Goal: Task Accomplishment & Management: Use online tool/utility

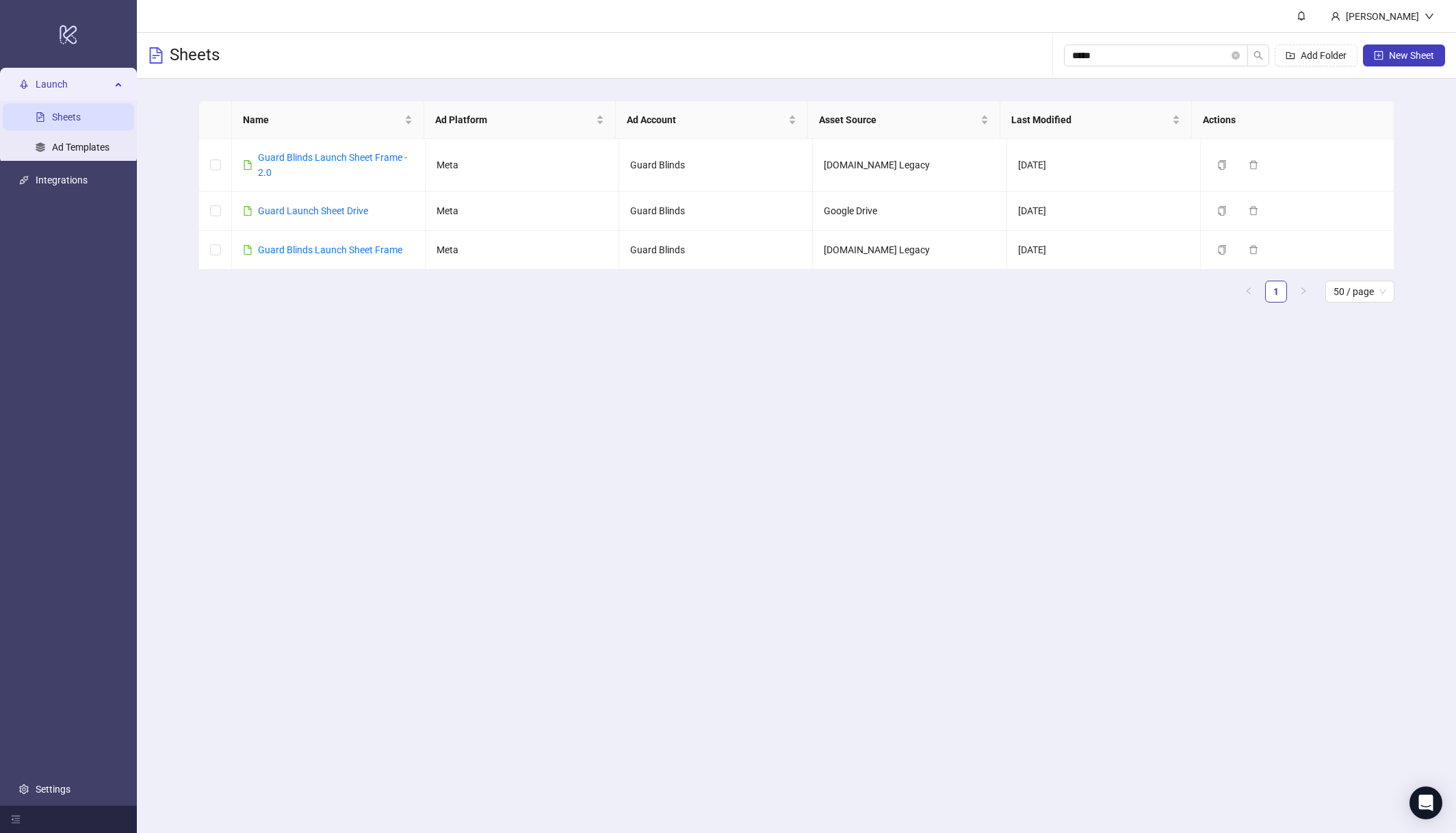
click at [982, 48] on div "Sheets ***** Add Folder New Sheet" at bounding box center [796, 56] width 1319 height 46
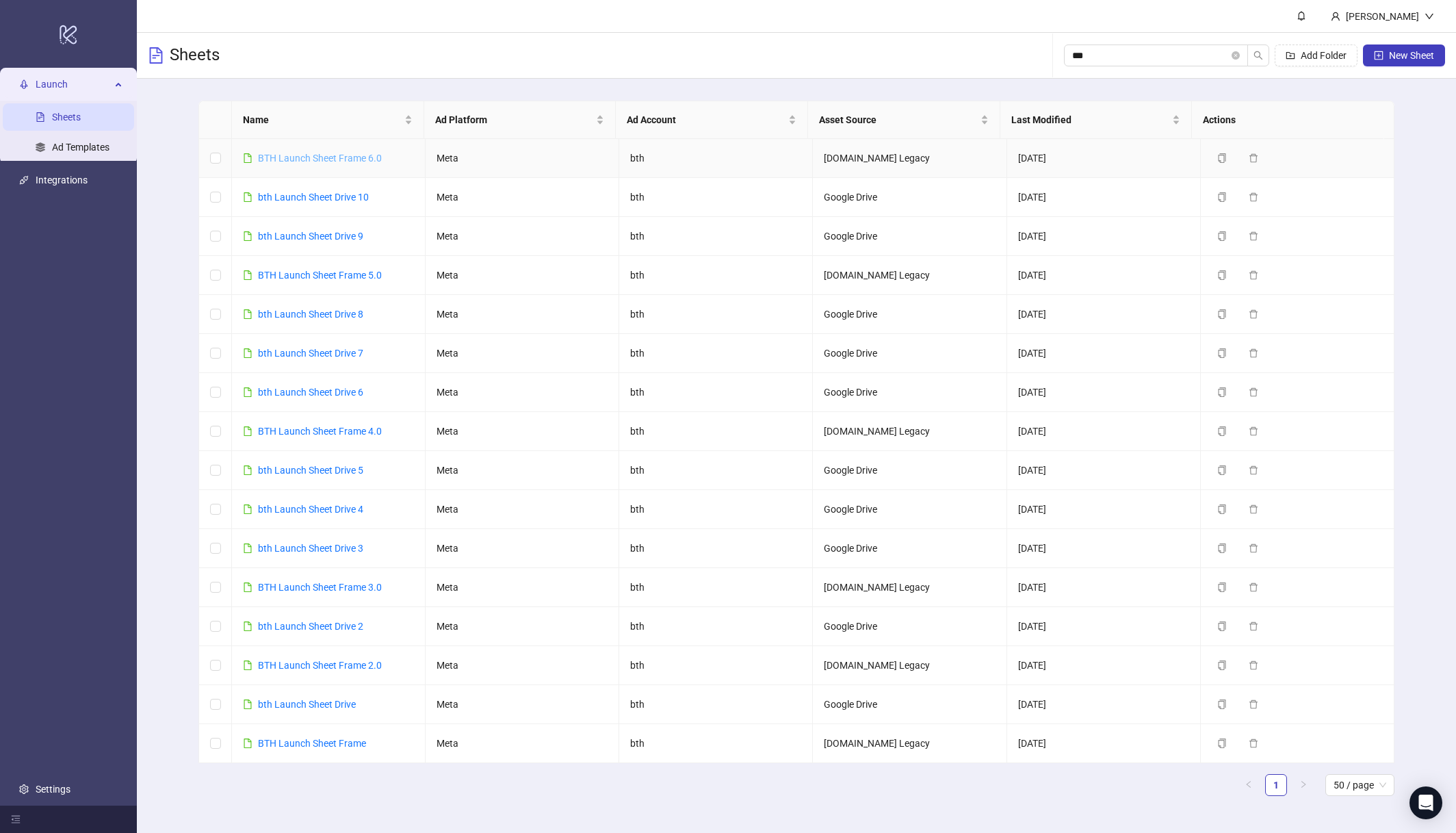
type input "***"
click at [363, 160] on link "BTH Launch Sheet Frame 6.0" at bounding box center [319, 158] width 123 height 11
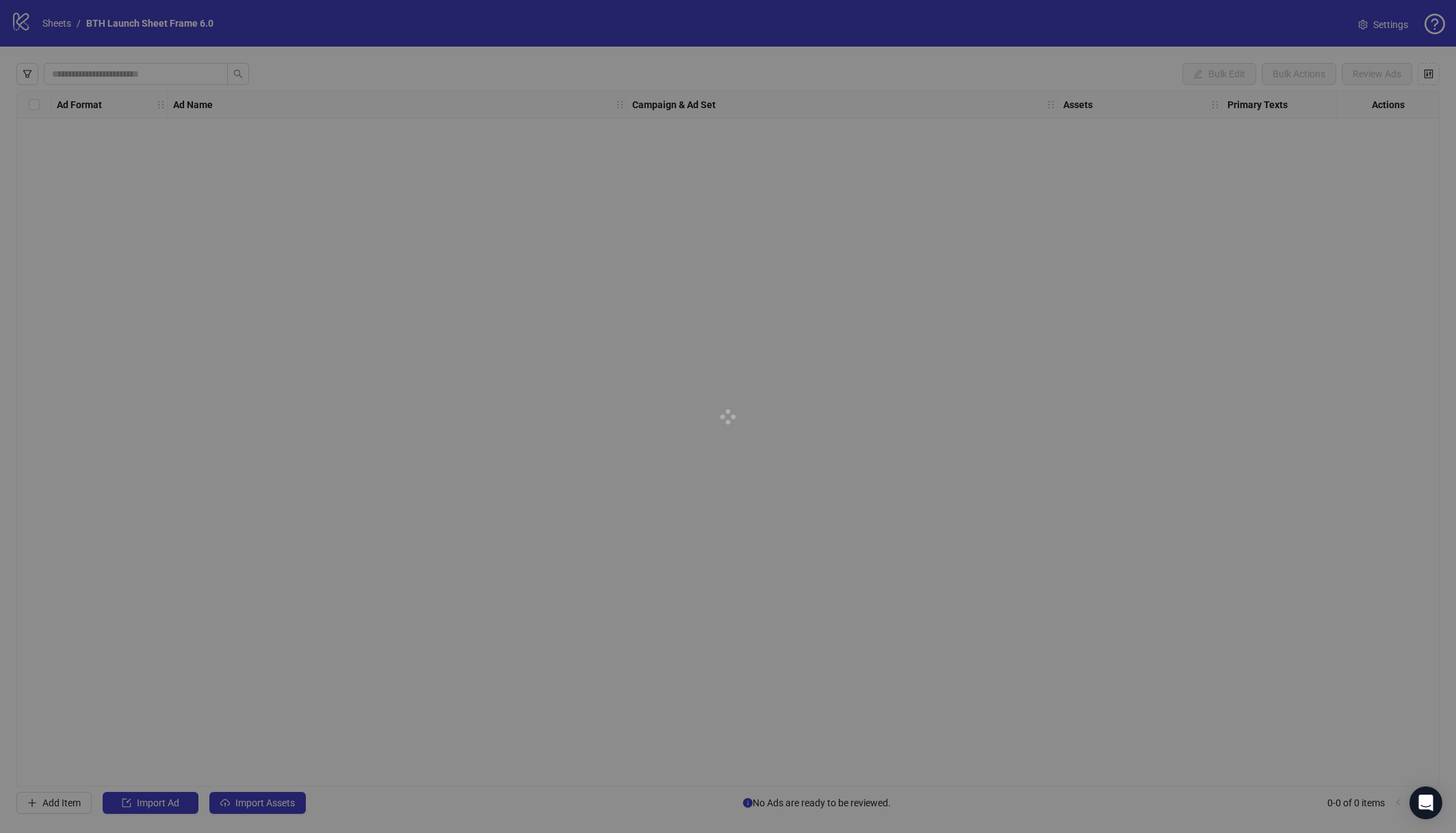
click at [369, 264] on div at bounding box center [728, 416] width 1456 height 833
click at [450, 166] on div at bounding box center [728, 416] width 1456 height 833
click at [151, 25] on div at bounding box center [728, 416] width 1456 height 833
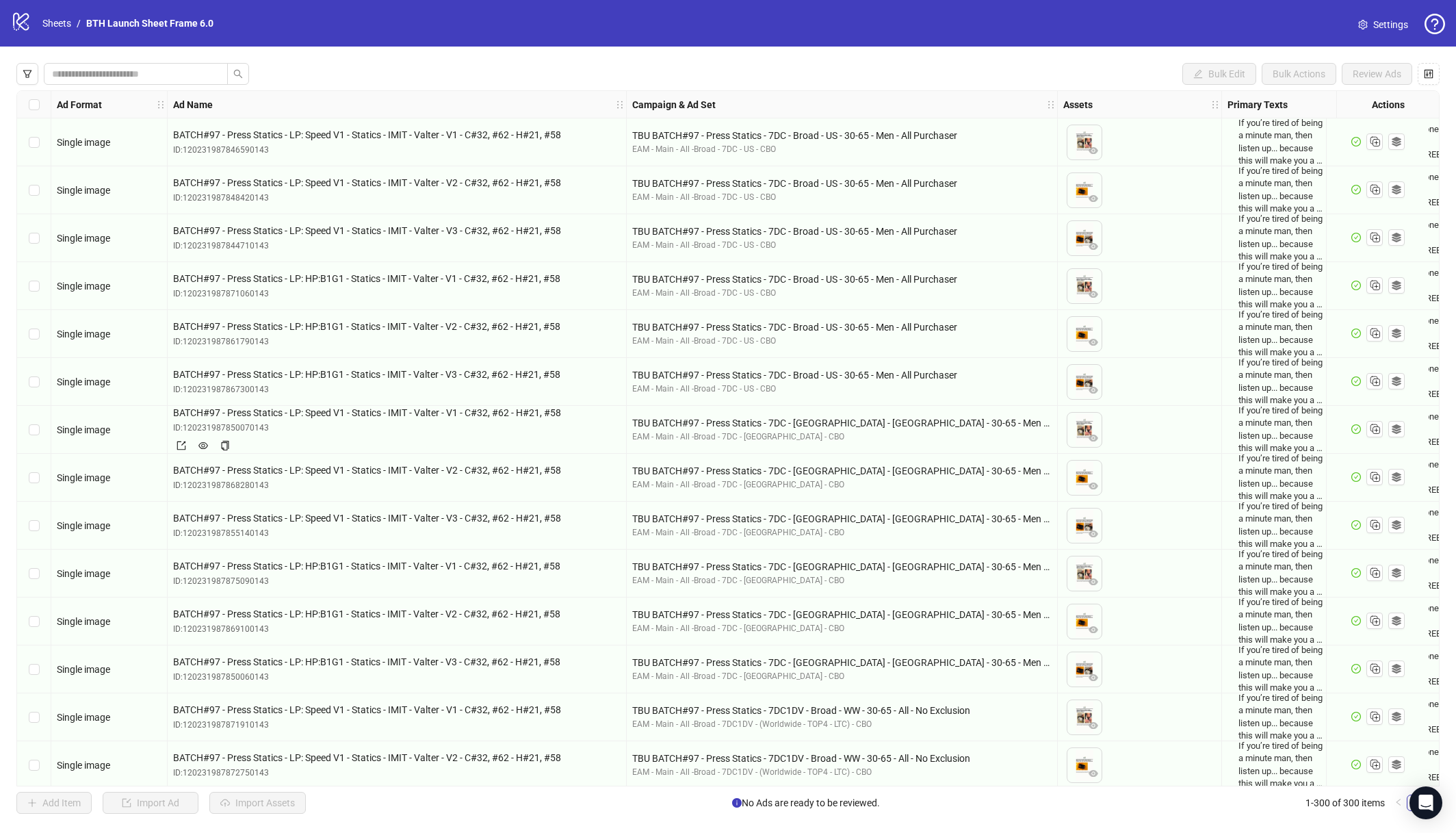
click at [501, 434] on div "BATCH#97 - Press Statics - LP: Speed V1 - Statics - IMIT - Valter - V1 - C#32, …" at bounding box center [397, 429] width 448 height 48
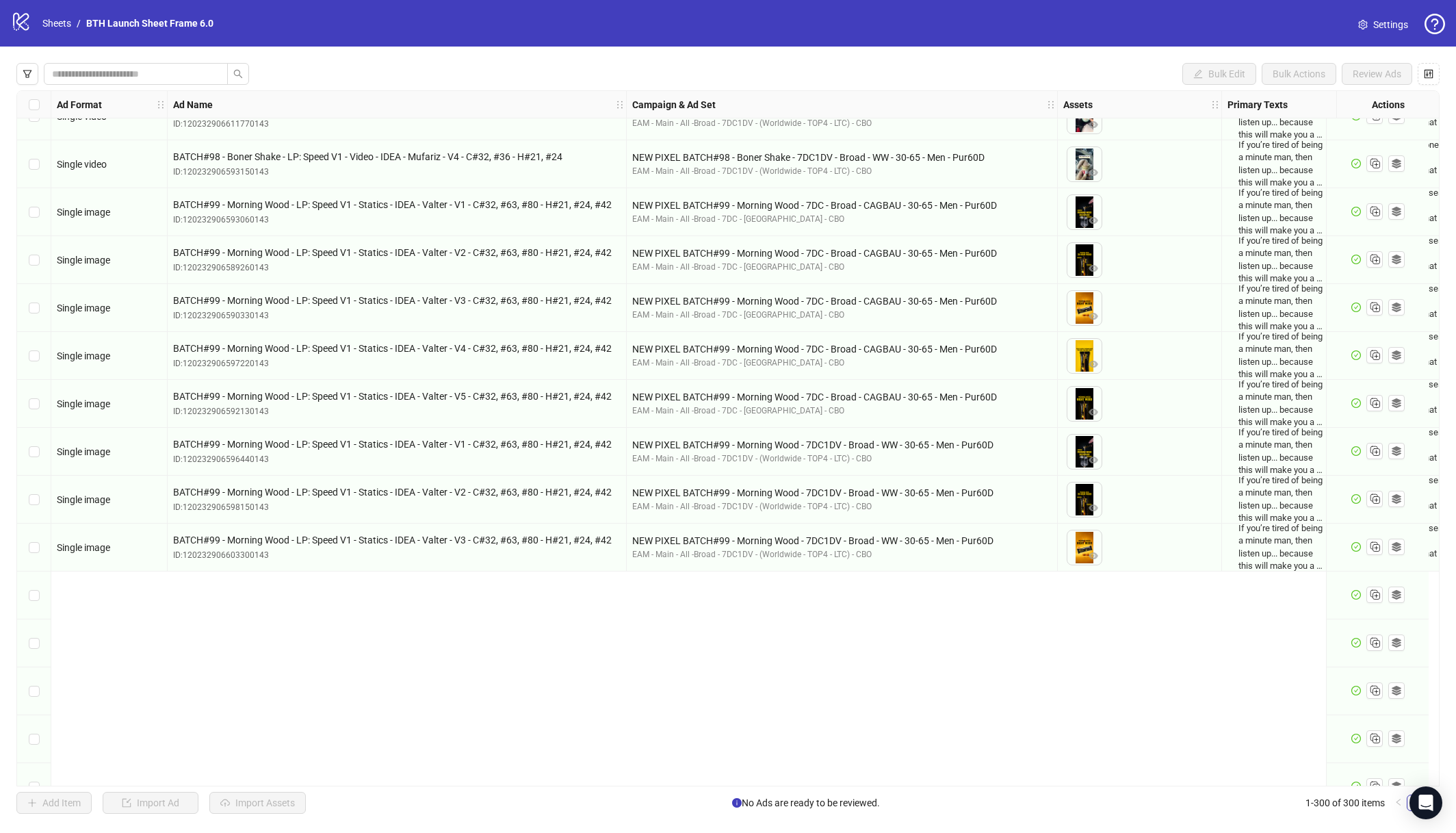
scroll to position [8915, 0]
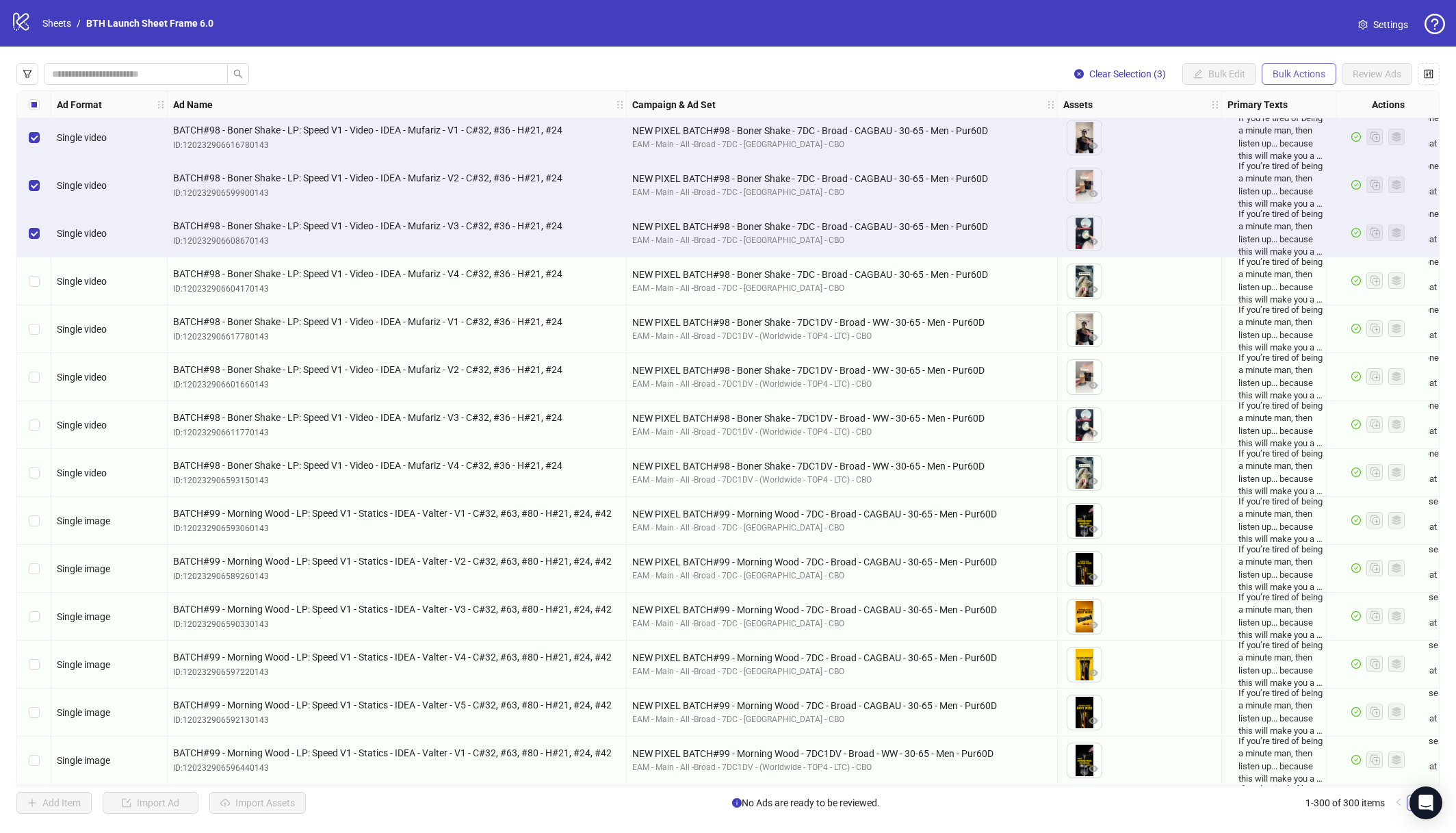
click at [1302, 82] on button "Bulk Actions" at bounding box center [1299, 74] width 75 height 22
click at [1294, 119] on span "Duplicate" at bounding box center [1318, 123] width 94 height 15
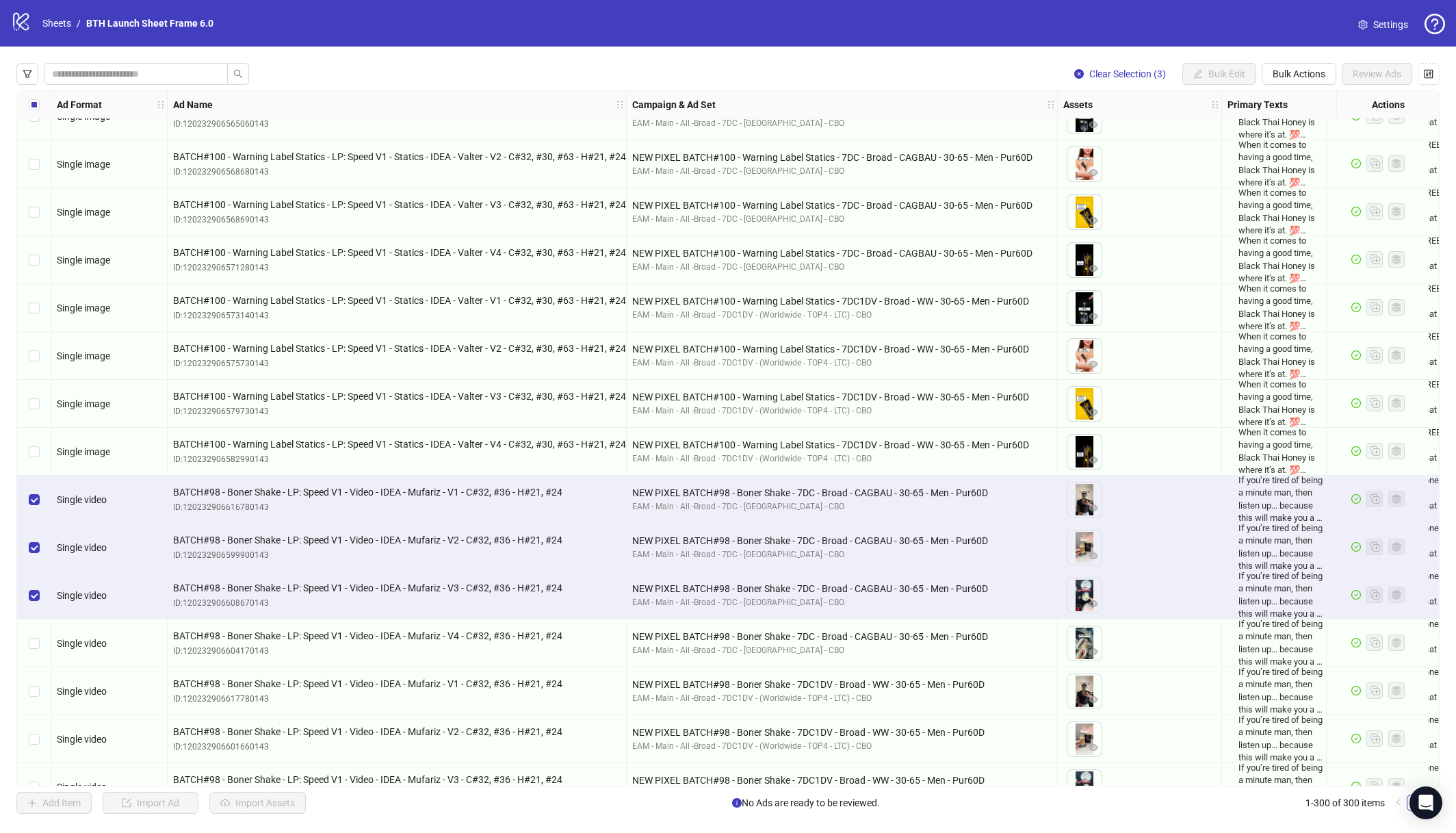
scroll to position [8568, 0]
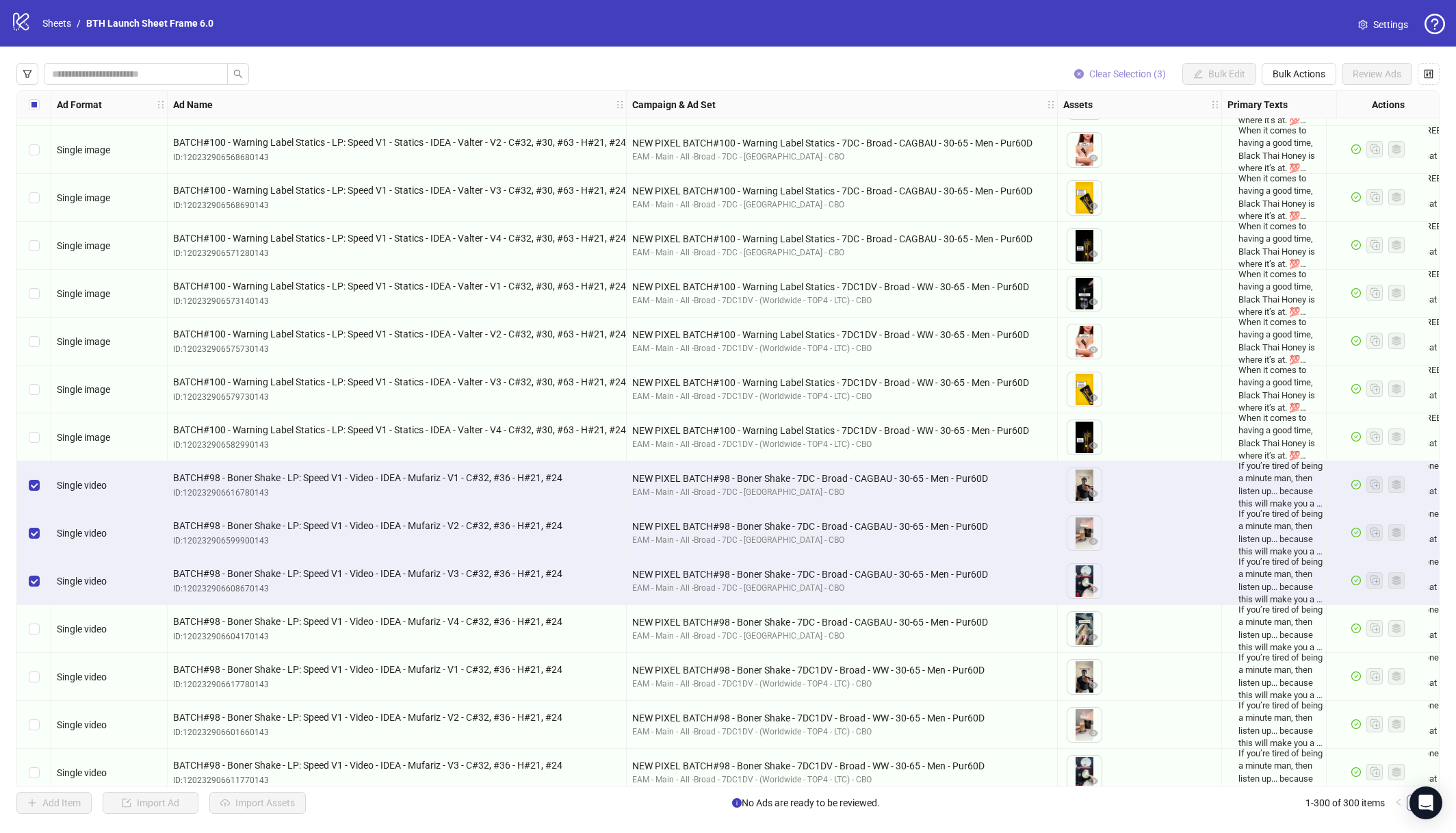
click at [1124, 72] on span "Clear Selection (3)" at bounding box center [1128, 74] width 77 height 11
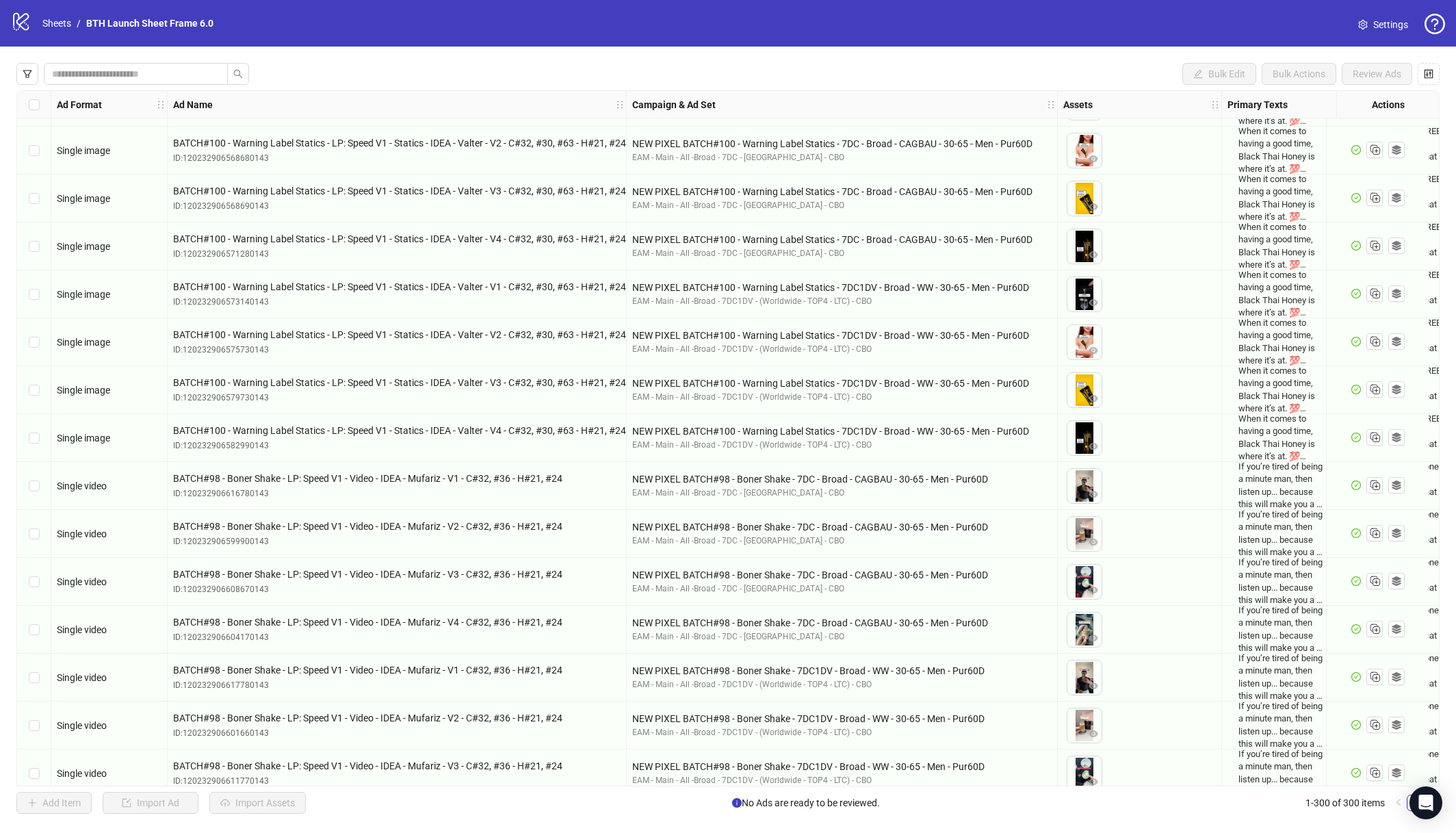
scroll to position [8565, 0]
click at [364, 273] on div "BATCH#100 - Warning Label Statics - LP: Speed V1 - Statics - IDEA - Valter - V1…" at bounding box center [397, 296] width 459 height 48
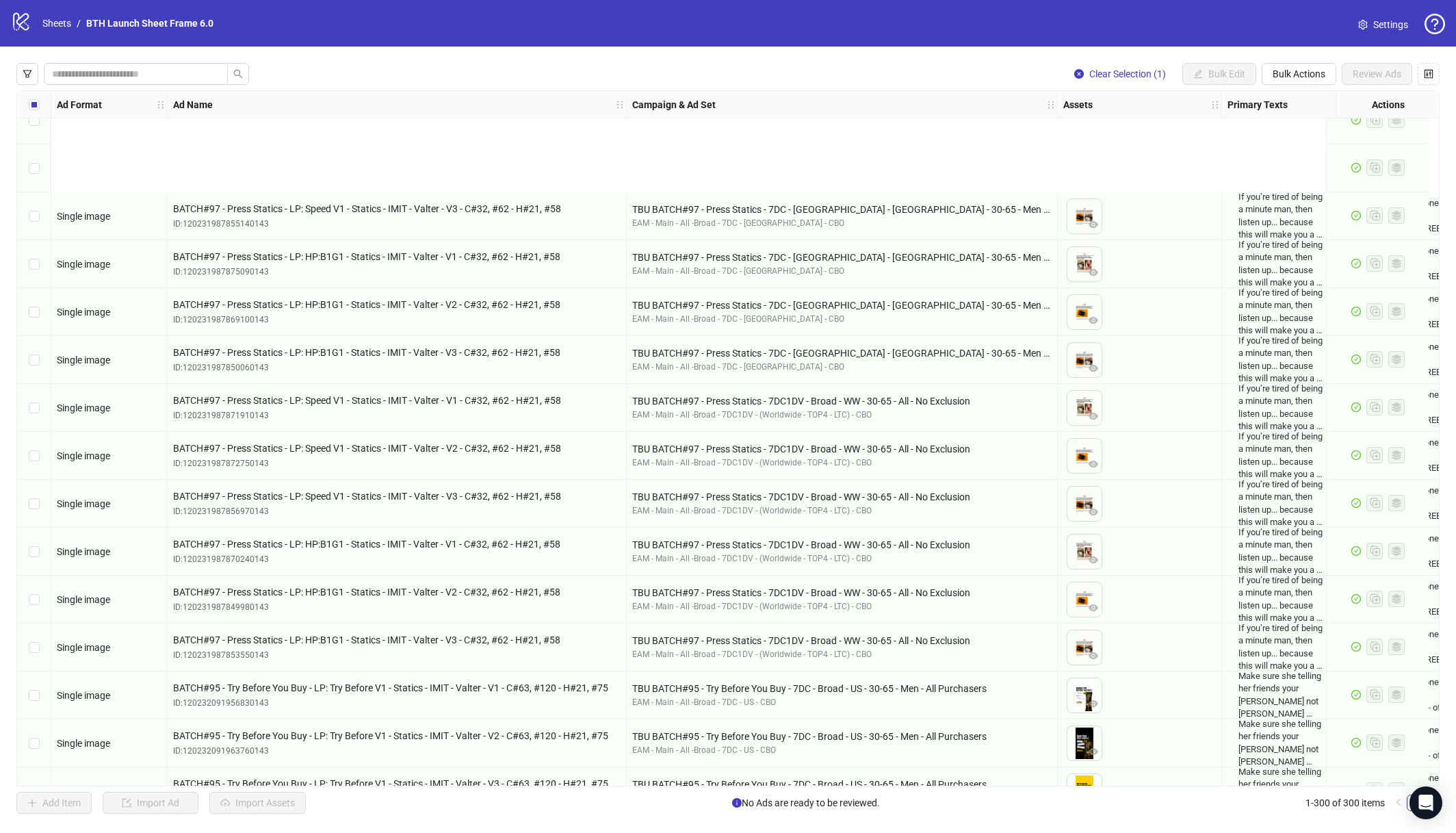
scroll to position [458, 0]
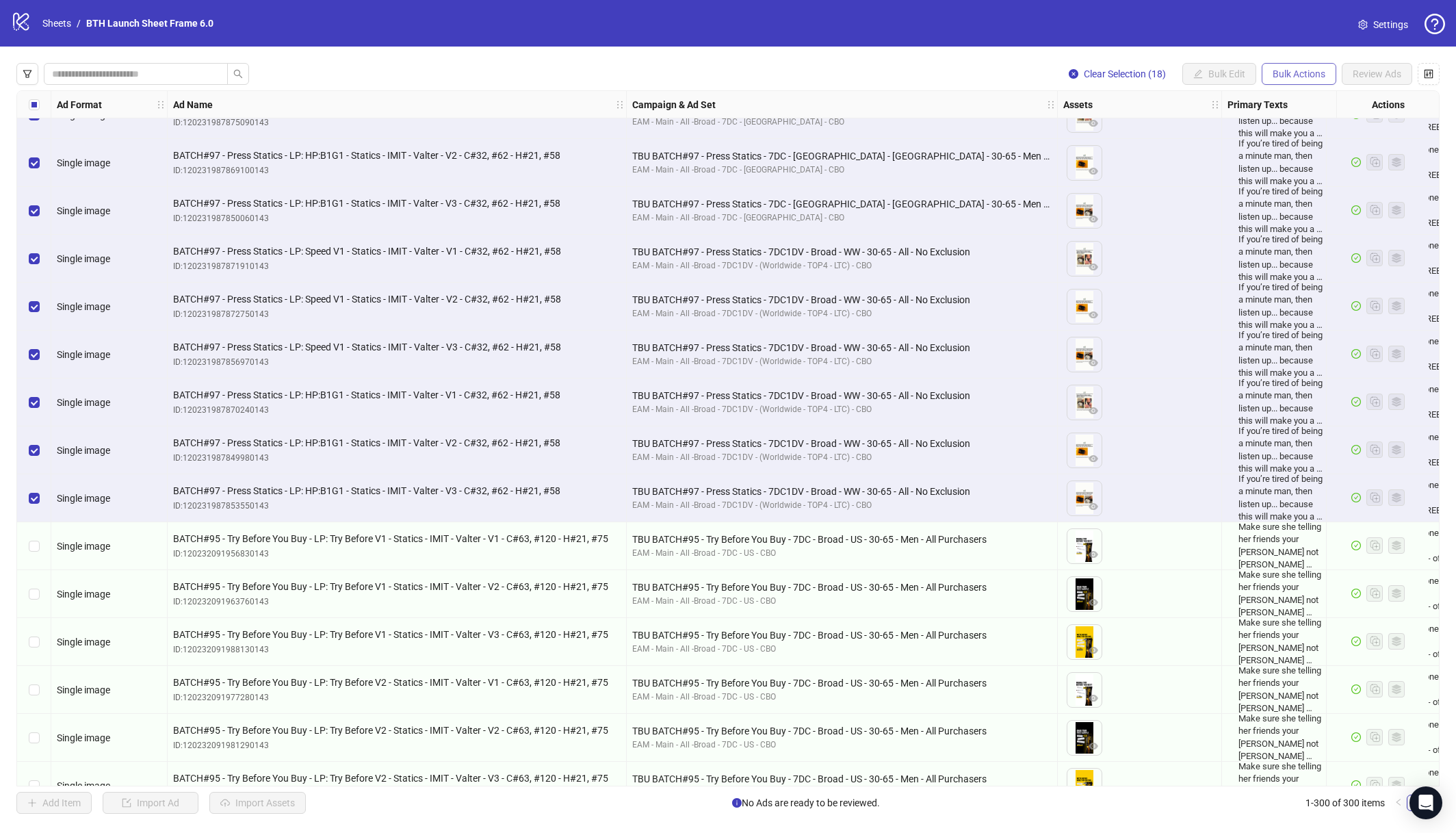
click at [1312, 63] on button "Bulk Actions" at bounding box center [1299, 74] width 75 height 22
click at [1305, 96] on span "Delete" at bounding box center [1318, 101] width 94 height 15
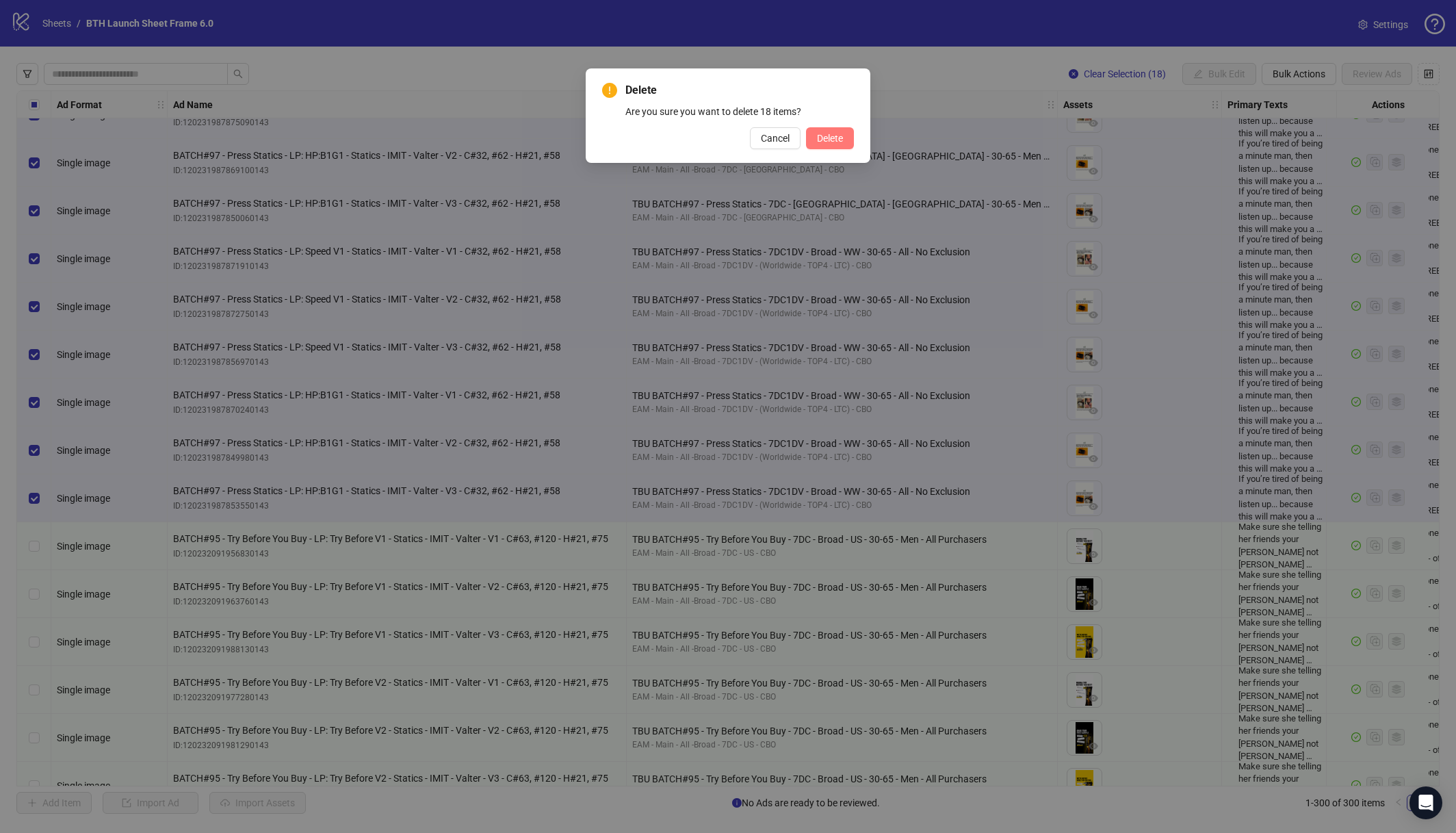
click at [842, 136] on span "Delete" at bounding box center [830, 138] width 26 height 11
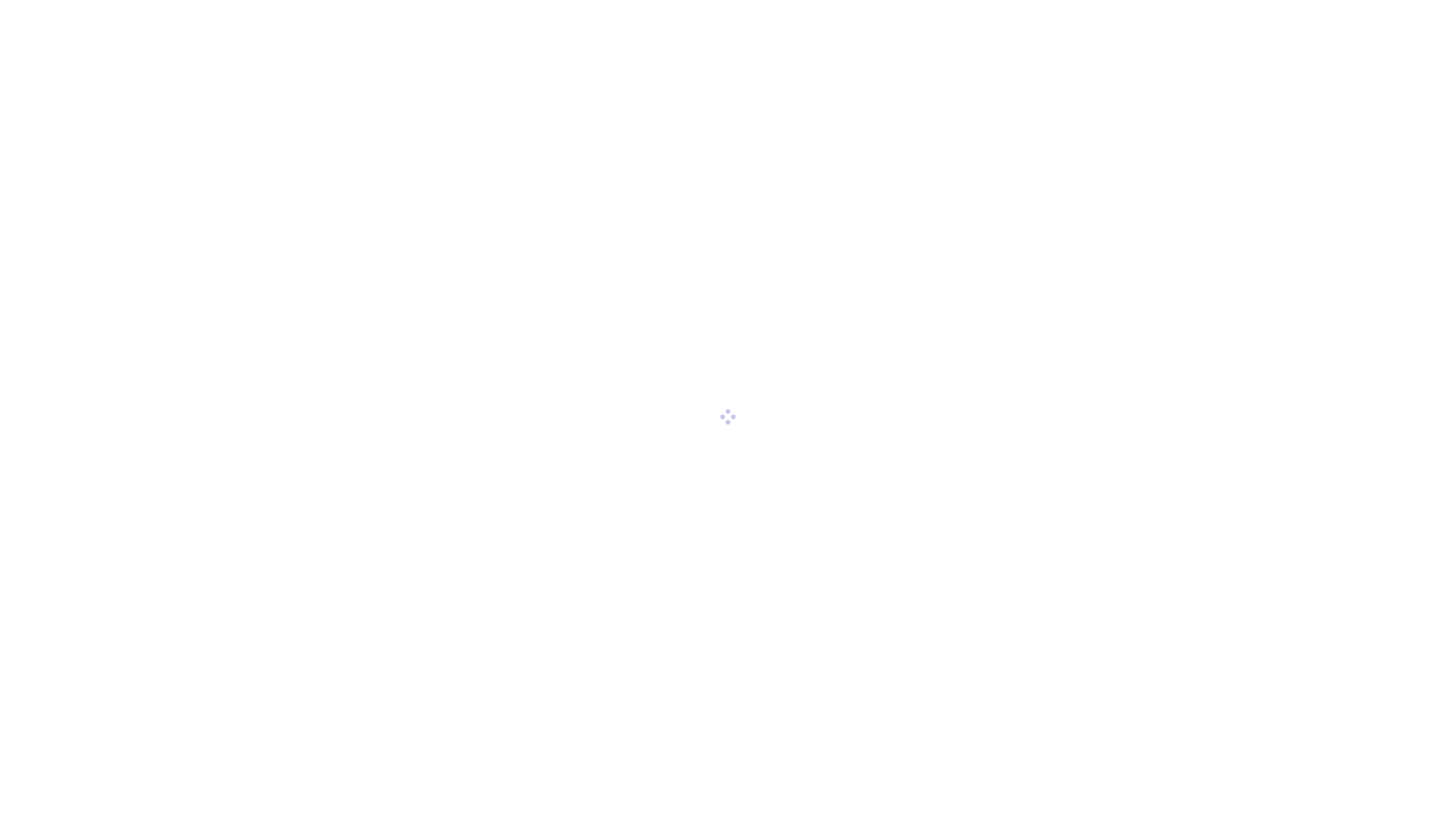
click at [378, 240] on div at bounding box center [728, 416] width 1456 height 833
click at [378, 240] on div at bounding box center [728, 416] width 1456 height 833
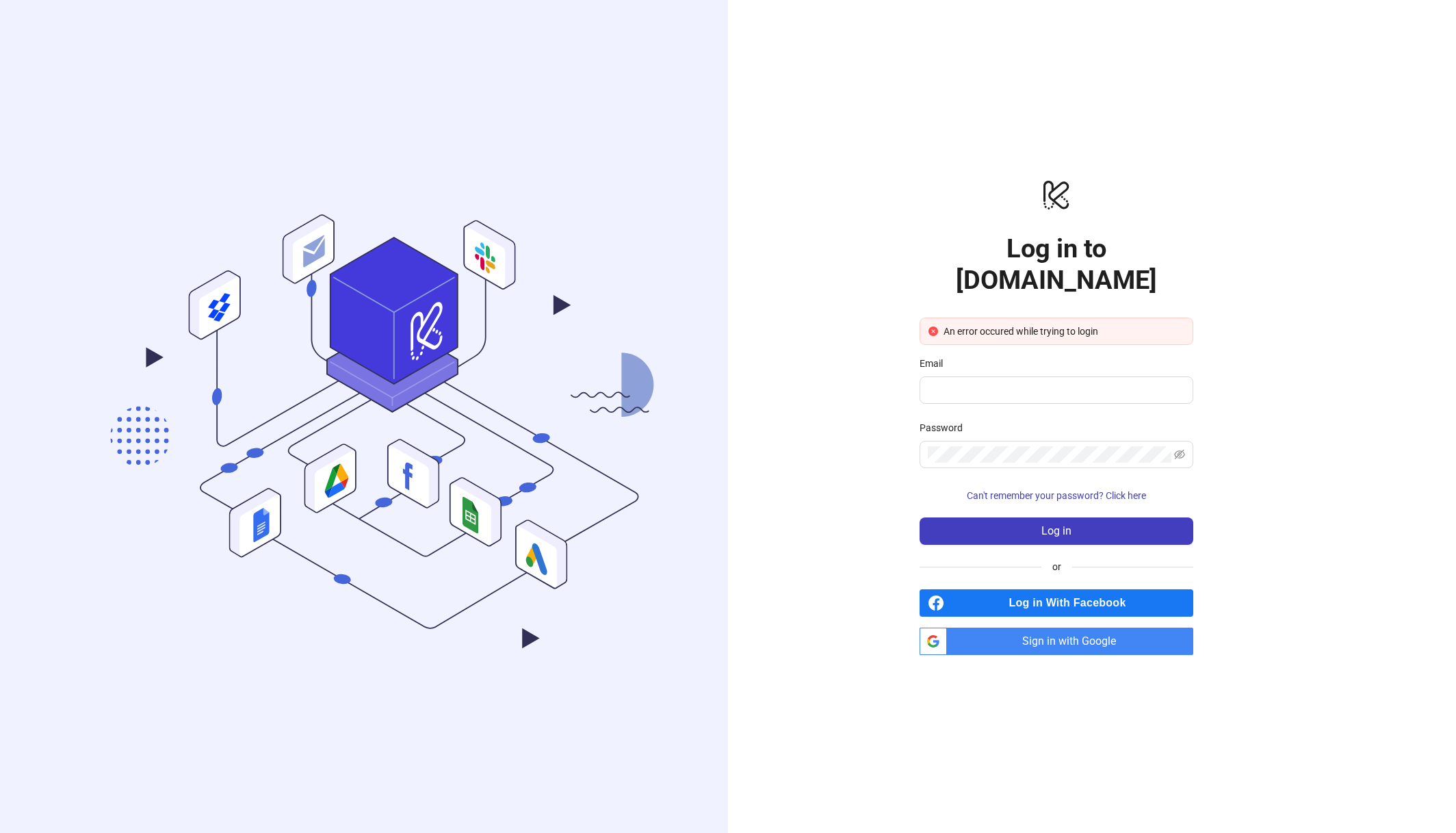
click at [1039, 630] on span "Sign in with Google" at bounding box center [1072, 641] width 240 height 27
click at [1035, 627] on span "Sign in with Google" at bounding box center [1072, 641] width 240 height 27
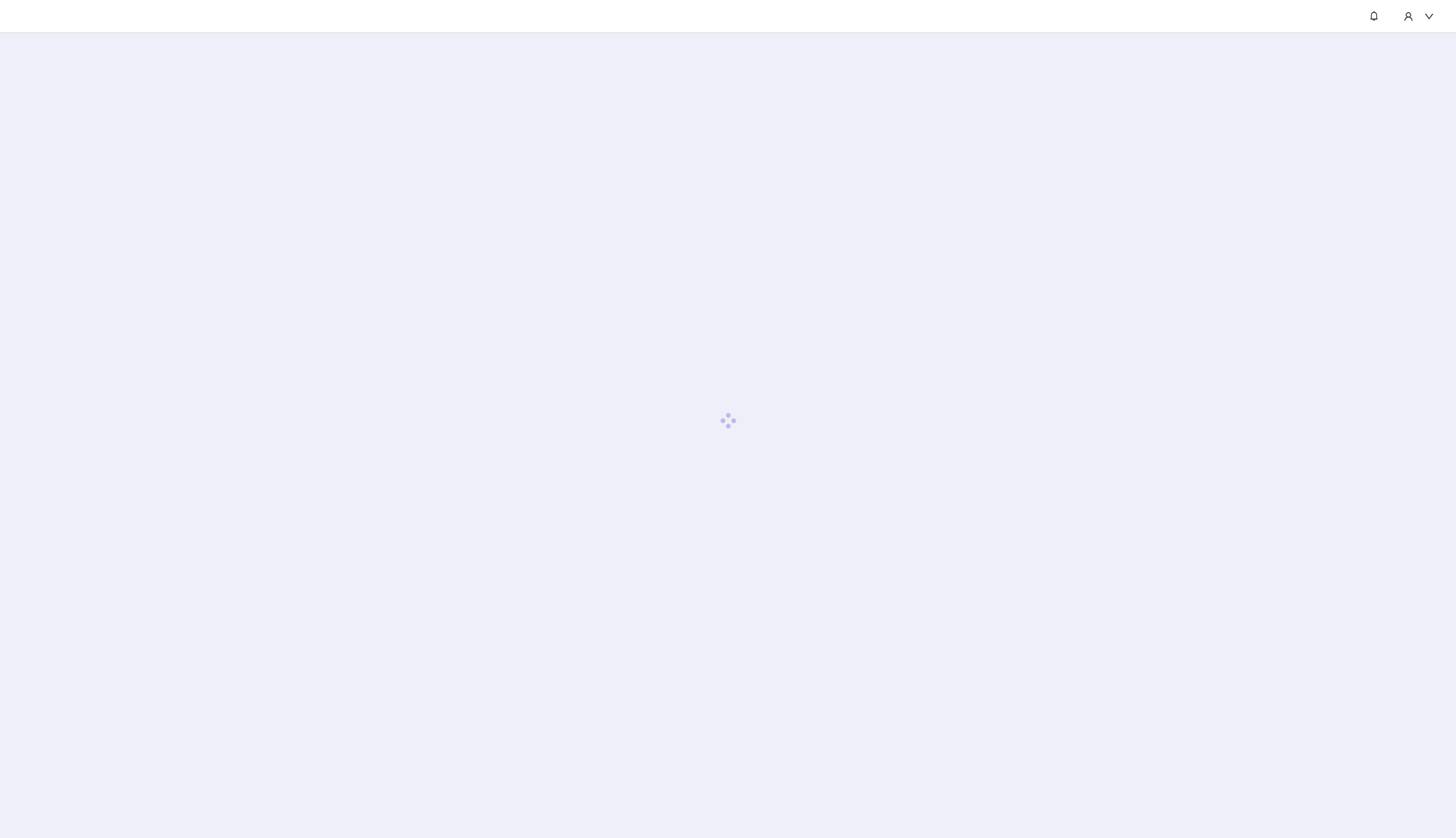
scroll to position [33, 0]
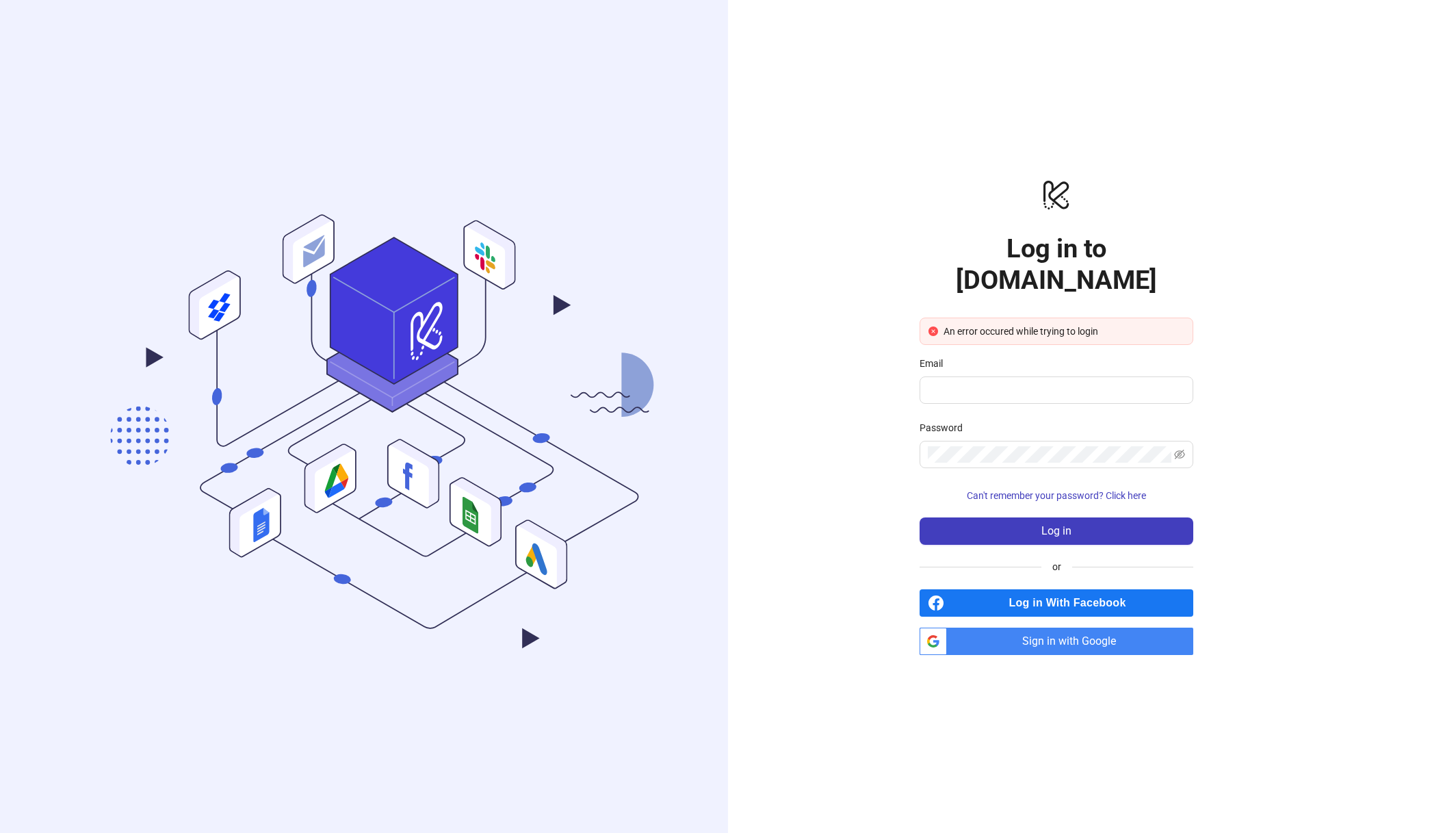
click at [1073, 627] on span "Sign in with Google" at bounding box center [1072, 641] width 240 height 27
